Goal: Answer question/provide support: Share knowledge or assist other users

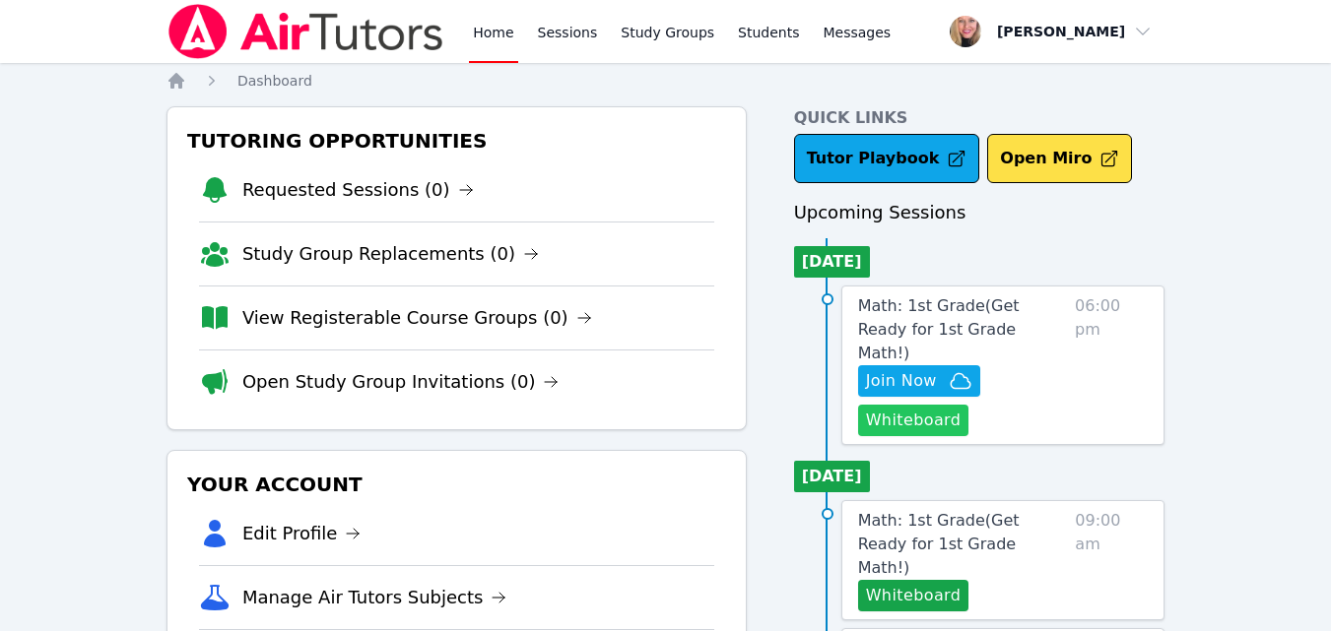
click at [887, 405] on button "Whiteboard" at bounding box center [913, 421] width 111 height 32
click at [900, 369] on span "Join Now" at bounding box center [901, 381] width 71 height 24
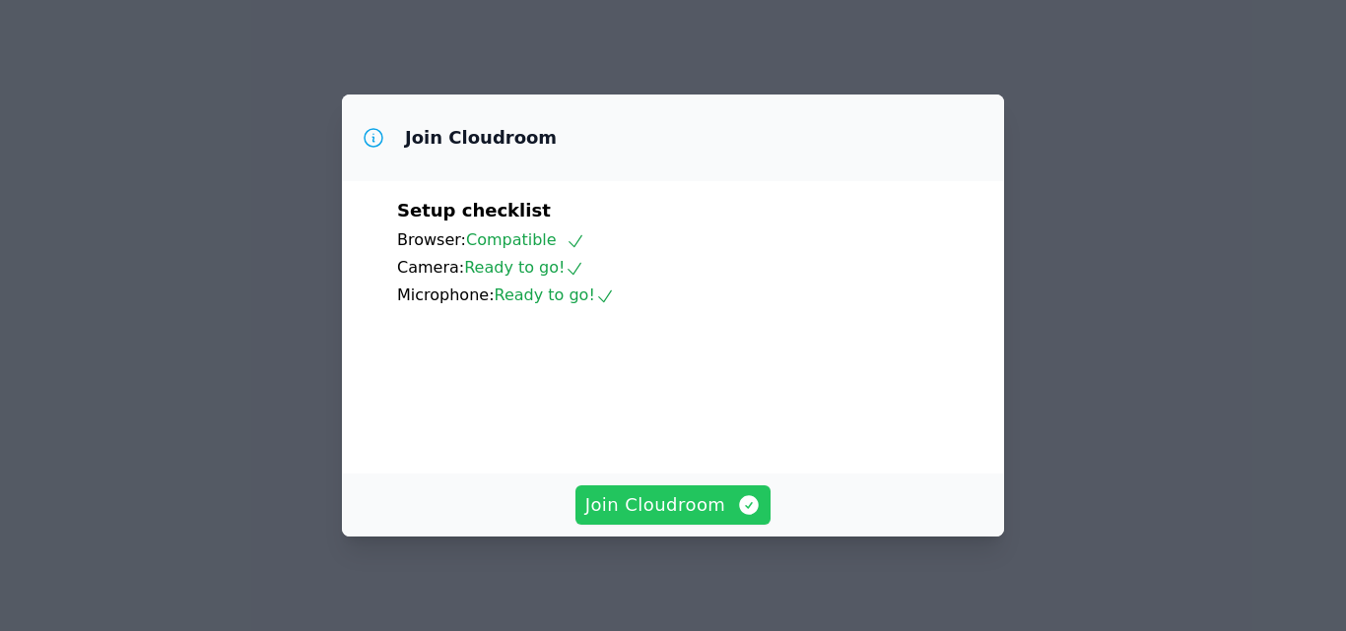
click at [688, 508] on span "Join Cloudroom" at bounding box center [673, 506] width 176 height 28
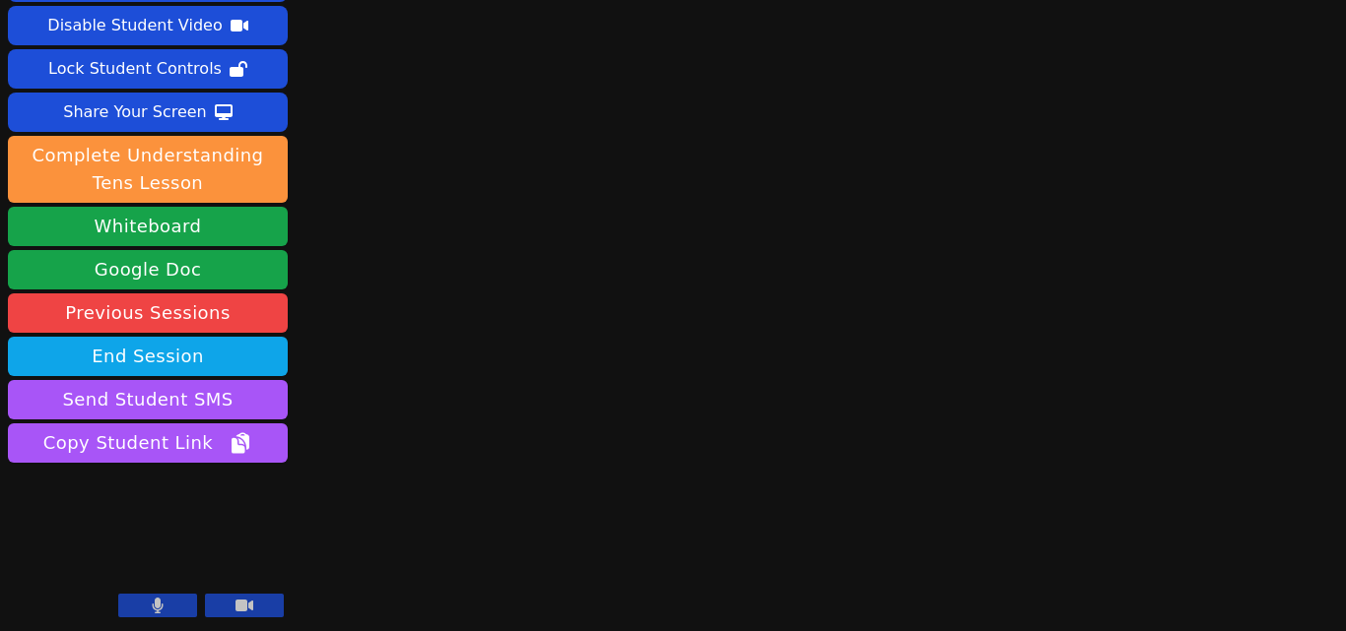
scroll to position [78, 0]
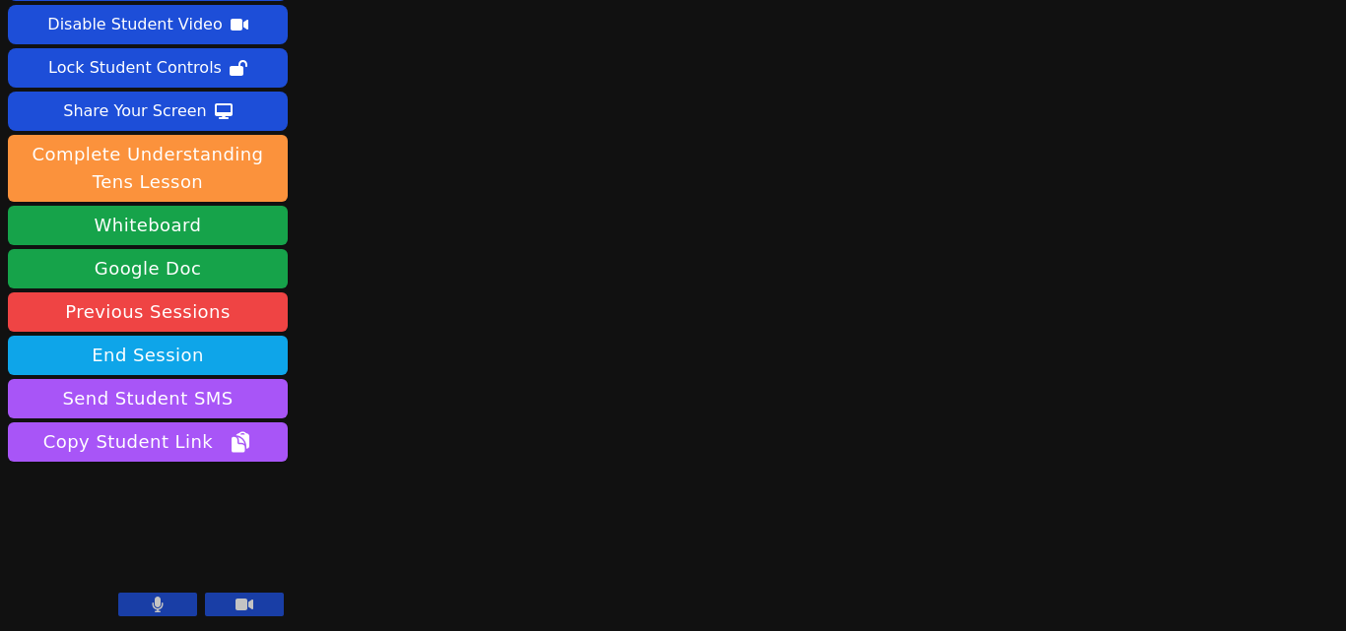
click at [158, 605] on icon at bounding box center [158, 605] width 11 height 16
click at [137, 607] on button at bounding box center [157, 605] width 79 height 24
click at [127, 600] on button at bounding box center [157, 605] width 79 height 24
click at [167, 602] on button at bounding box center [157, 605] width 79 height 24
click at [144, 606] on button at bounding box center [157, 605] width 79 height 24
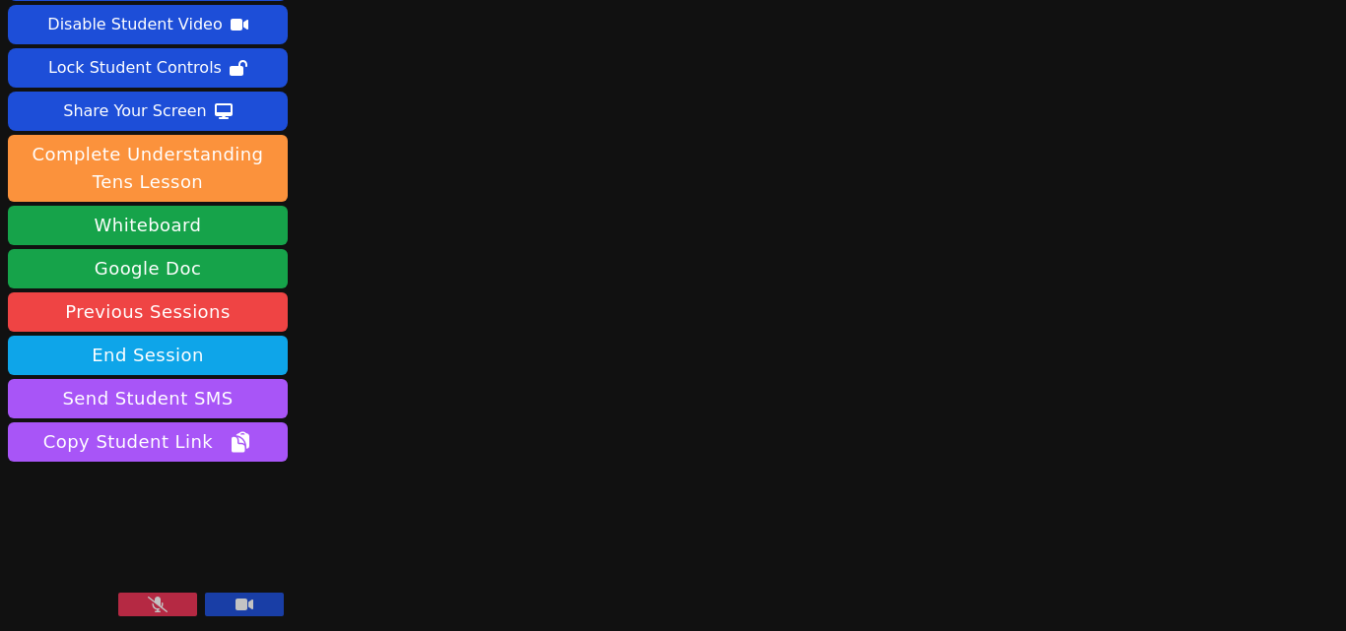
click at [144, 606] on button at bounding box center [157, 605] width 79 height 24
click at [170, 602] on button at bounding box center [157, 605] width 79 height 24
click at [160, 609] on icon at bounding box center [158, 605] width 20 height 16
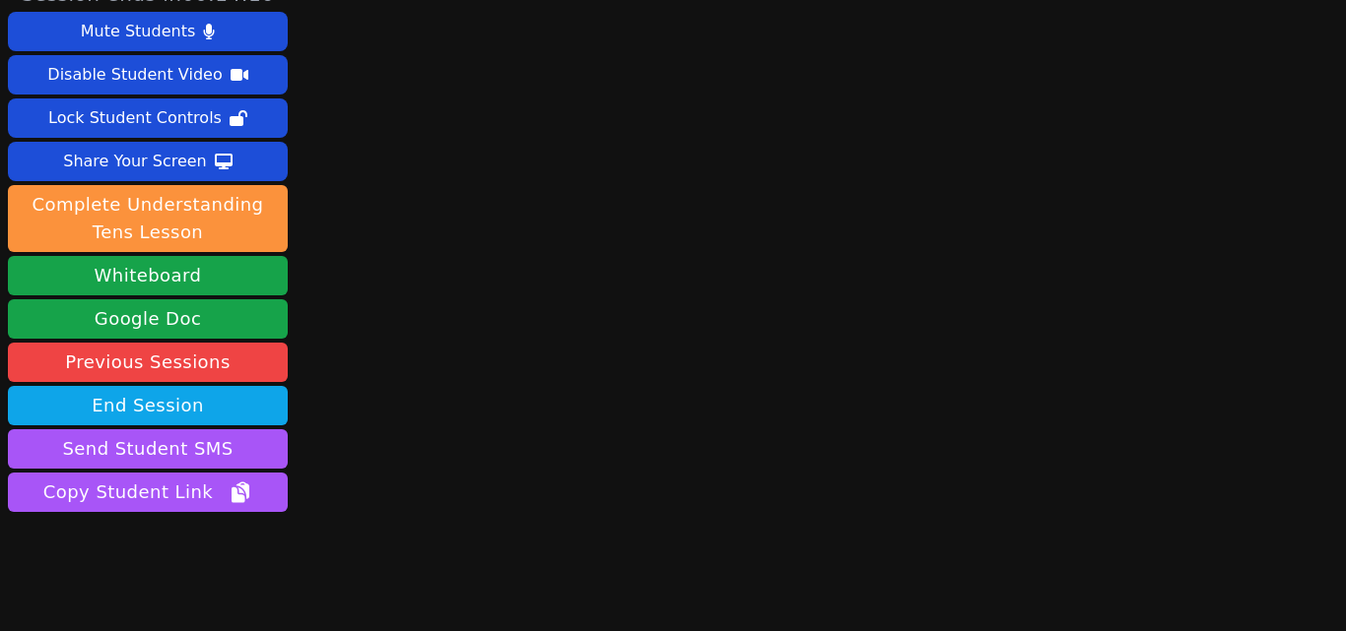
scroll to position [0, 0]
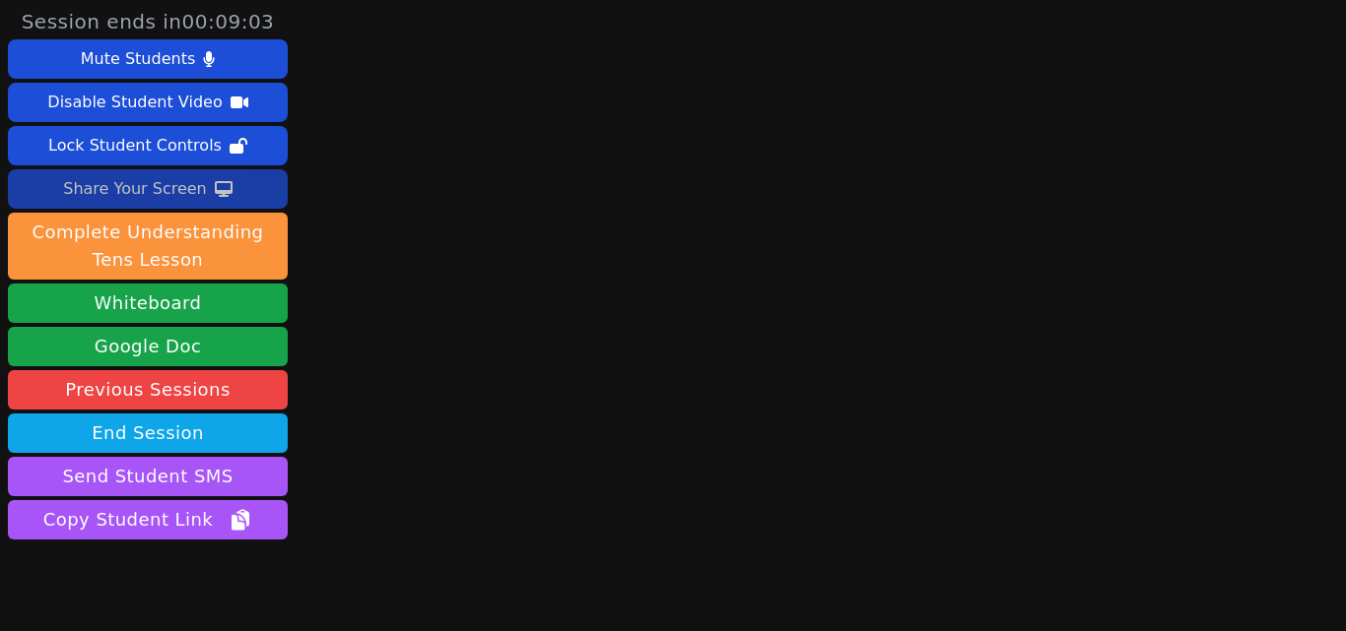
click at [152, 177] on div "Share Your Screen" at bounding box center [135, 189] width 144 height 32
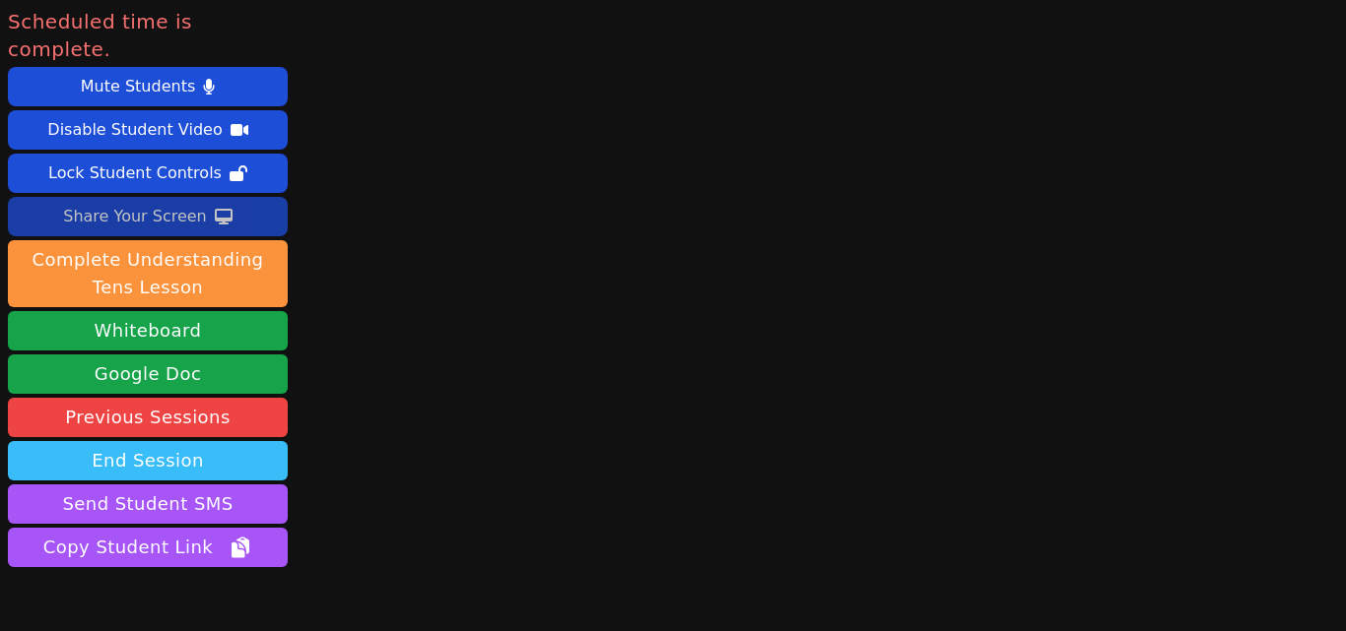
click at [214, 441] on button "End Session" at bounding box center [148, 460] width 280 height 39
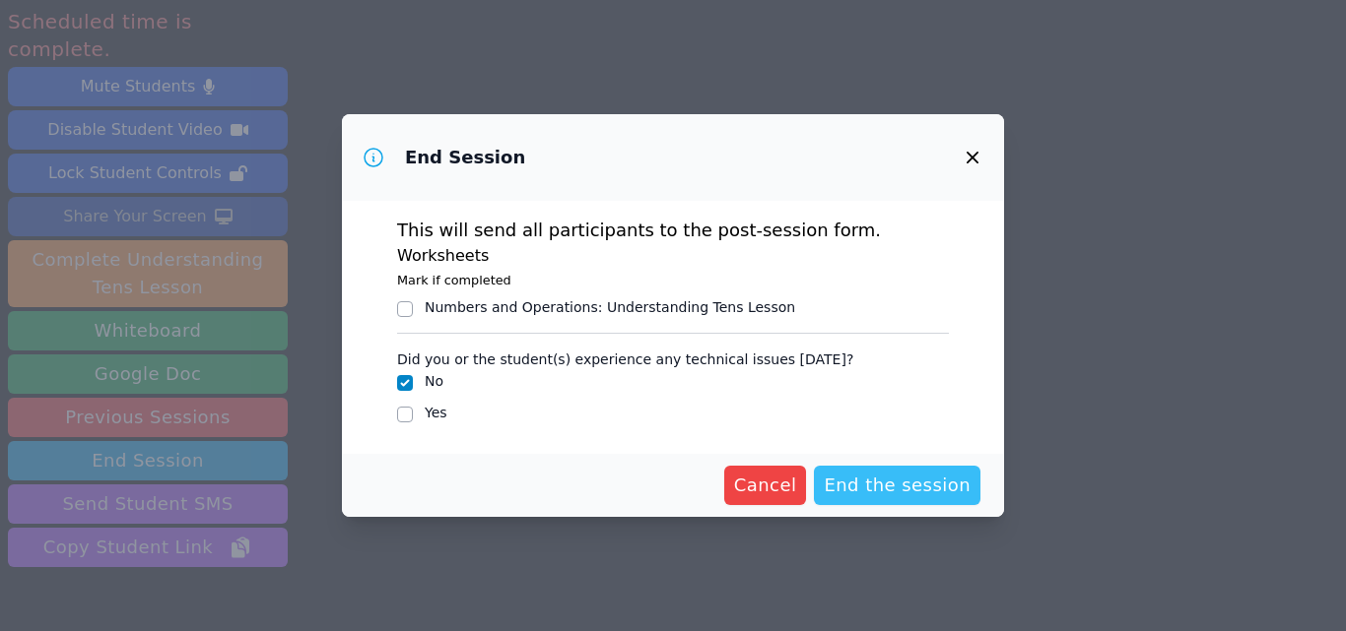
click at [873, 479] on span "End the session" at bounding box center [896, 486] width 147 height 28
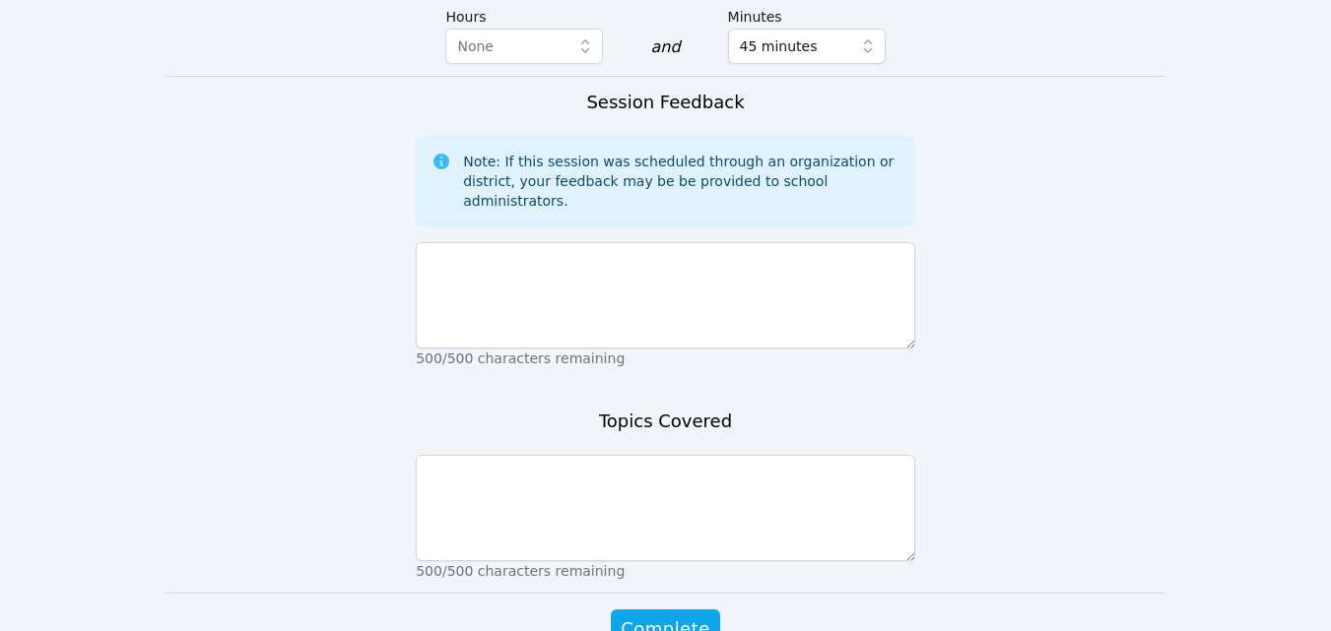
scroll to position [1400, 0]
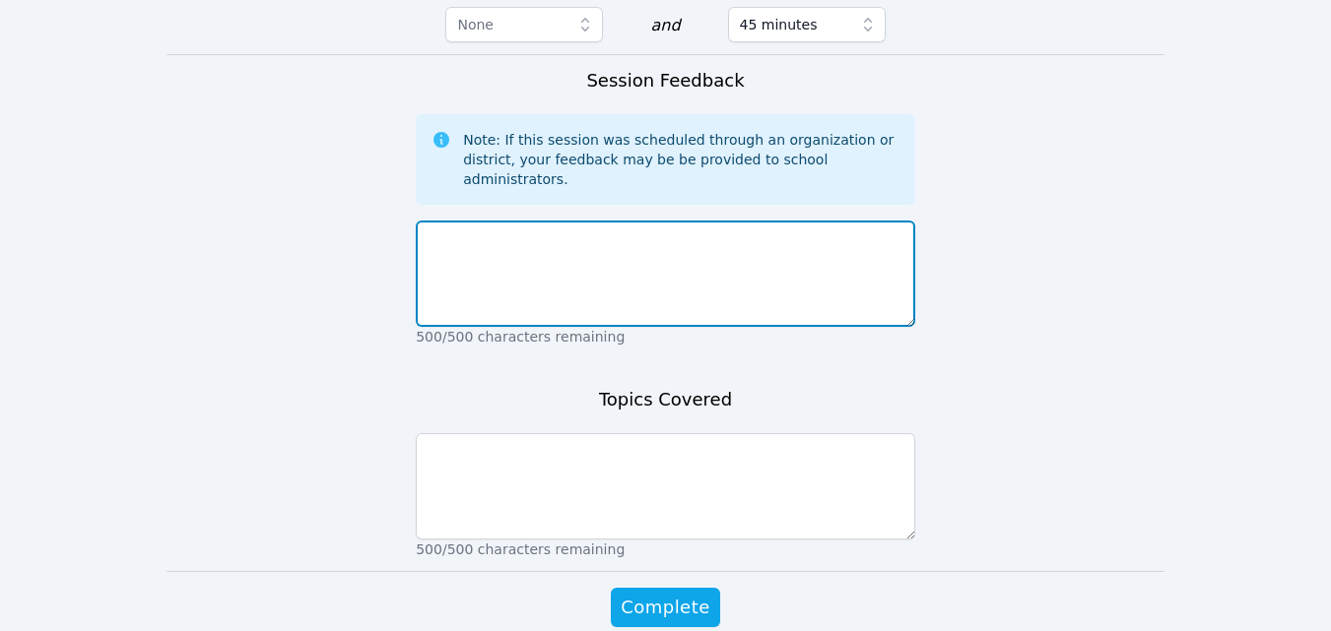
click at [625, 221] on textarea at bounding box center [665, 274] width 499 height 106
type textarea "N/A"
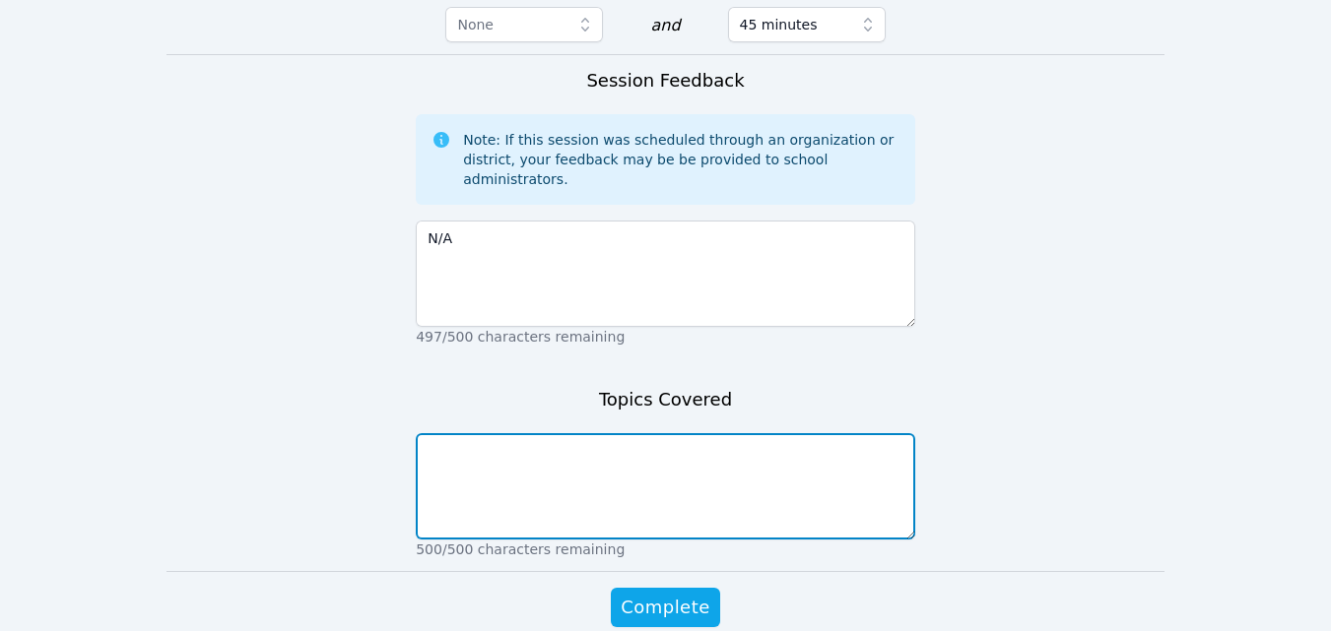
click at [608, 433] on textarea at bounding box center [665, 486] width 499 height 106
type textarea "N/A"
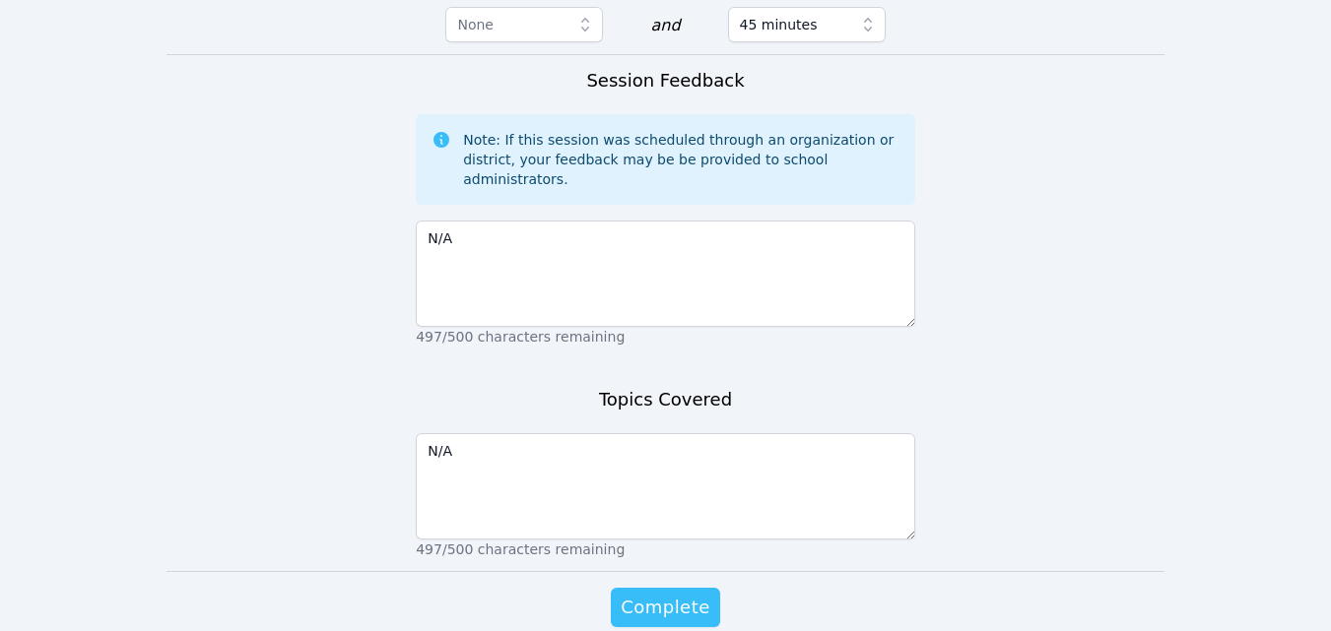
click at [653, 594] on span "Complete" at bounding box center [665, 608] width 89 height 28
